Goal: Find specific page/section: Find specific page/section

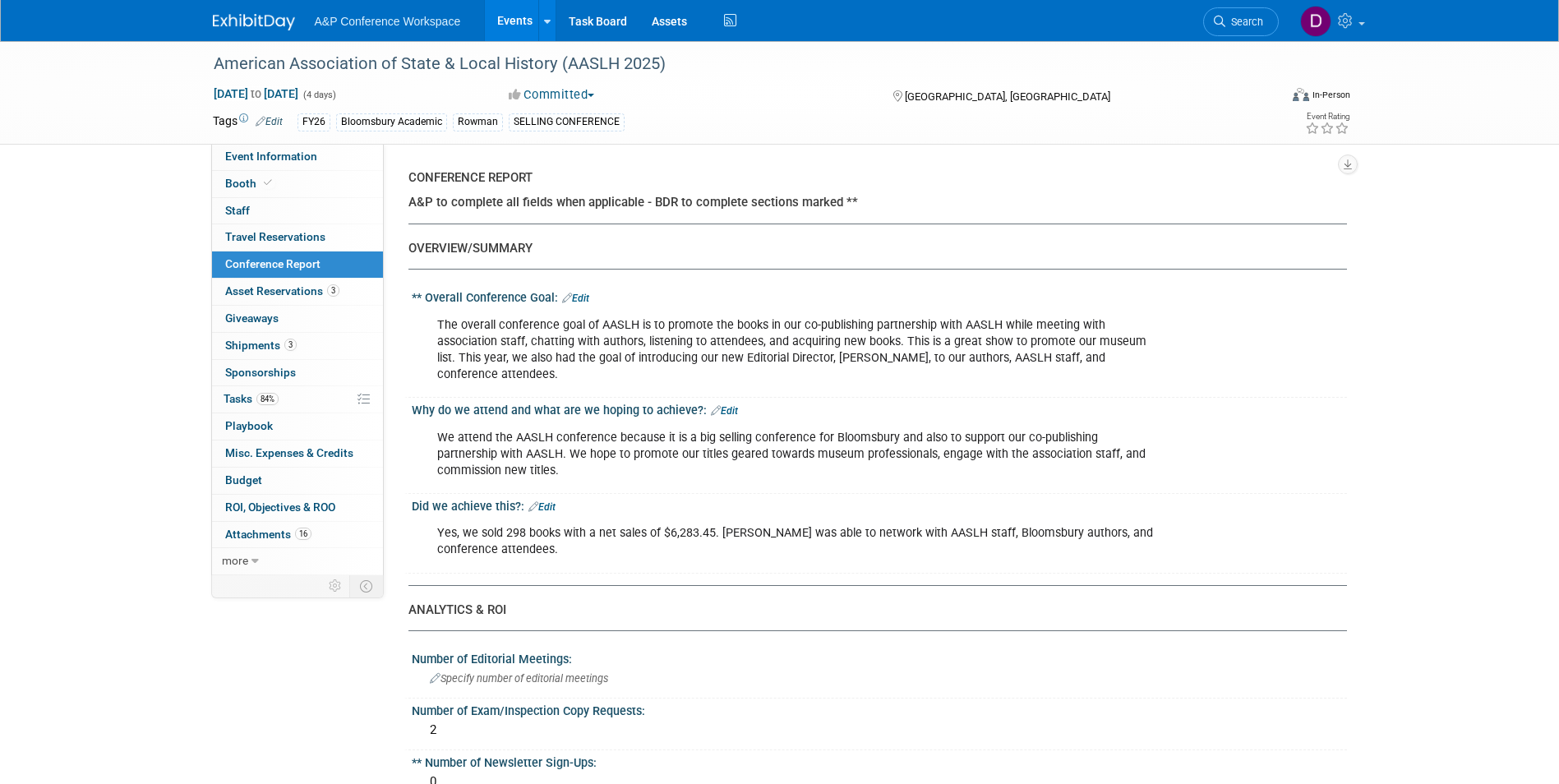
select select "NO"
select select "YES"
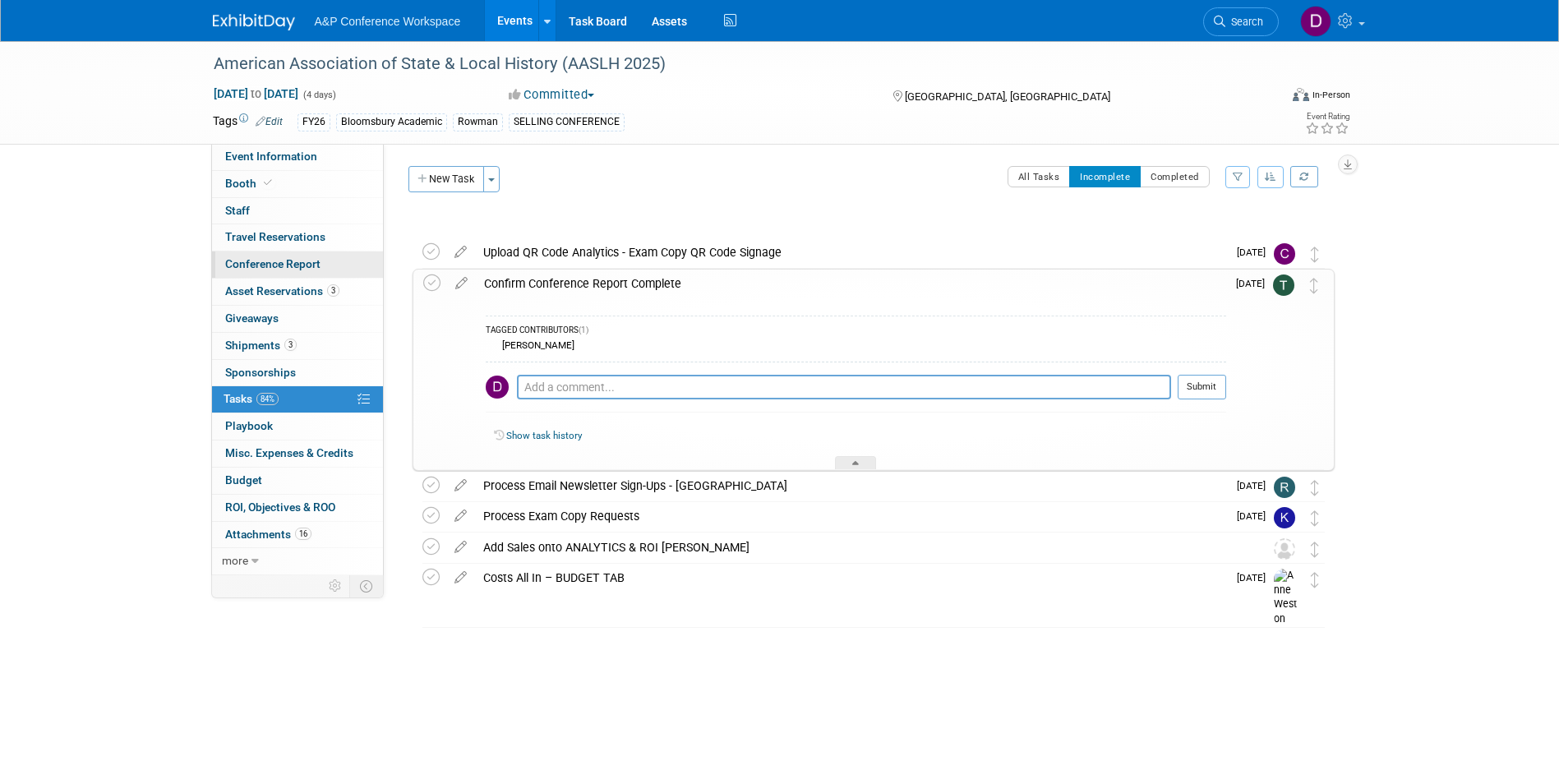
click at [285, 264] on span "Conference Report" at bounding box center [273, 264] width 95 height 13
select select "NO"
select select "YES"
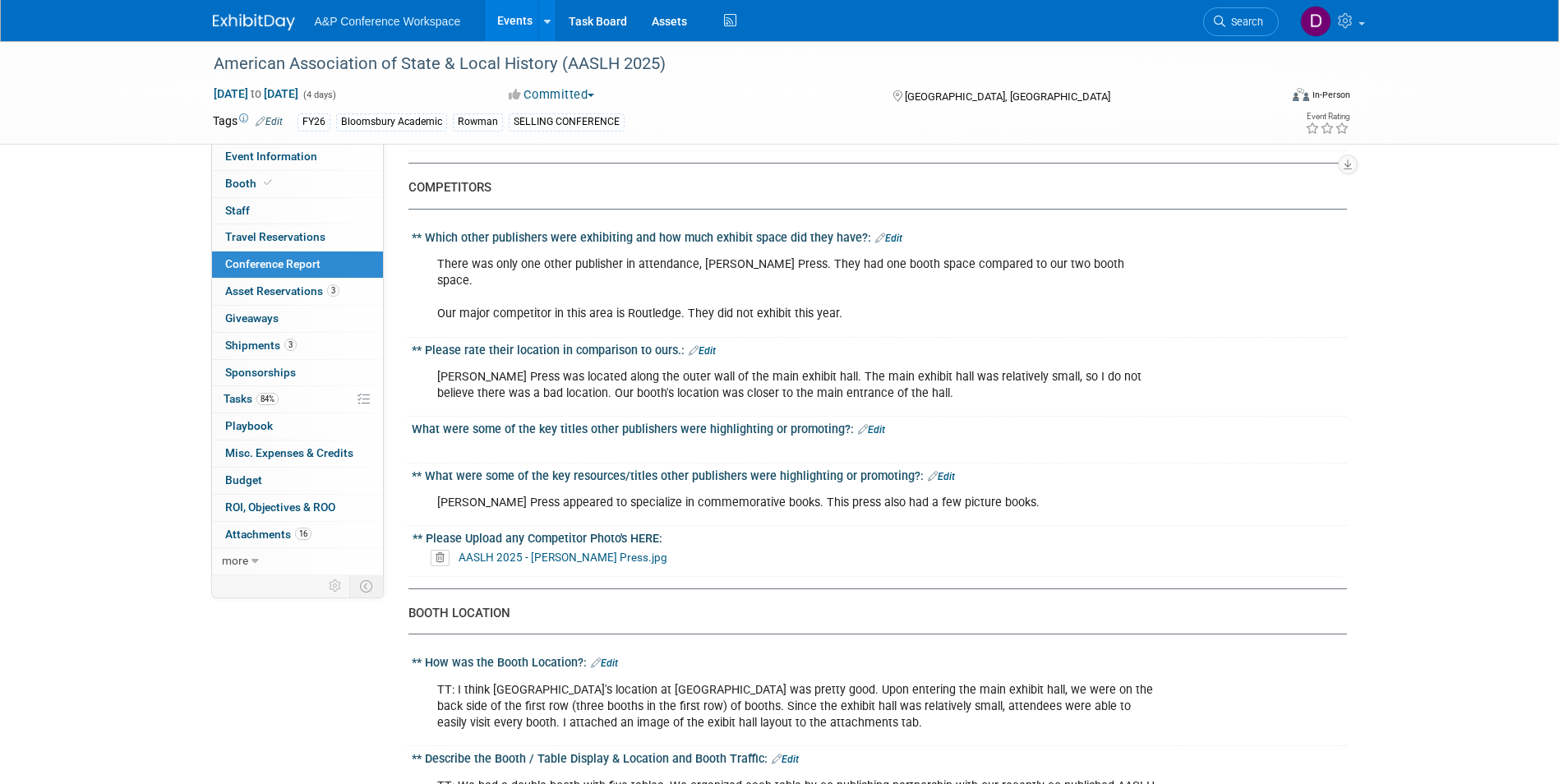
scroll to position [835, 0]
